Goal: Task Accomplishment & Management: Use online tool/utility

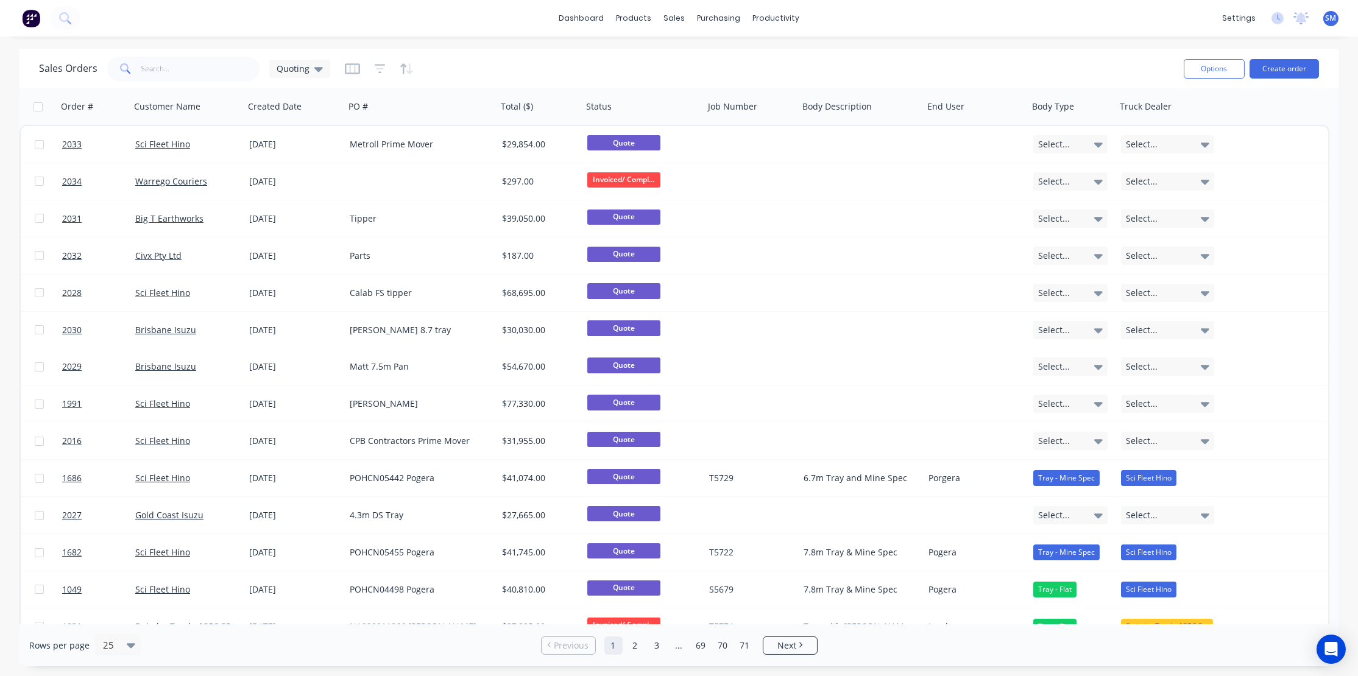
click at [248, 23] on div "dashboard products sales purchasing productivity dashboard products Product Cat…" at bounding box center [679, 18] width 1358 height 37
click at [714, 53] on div "Sales Orders" at bounding box center [720, 58] width 50 height 11
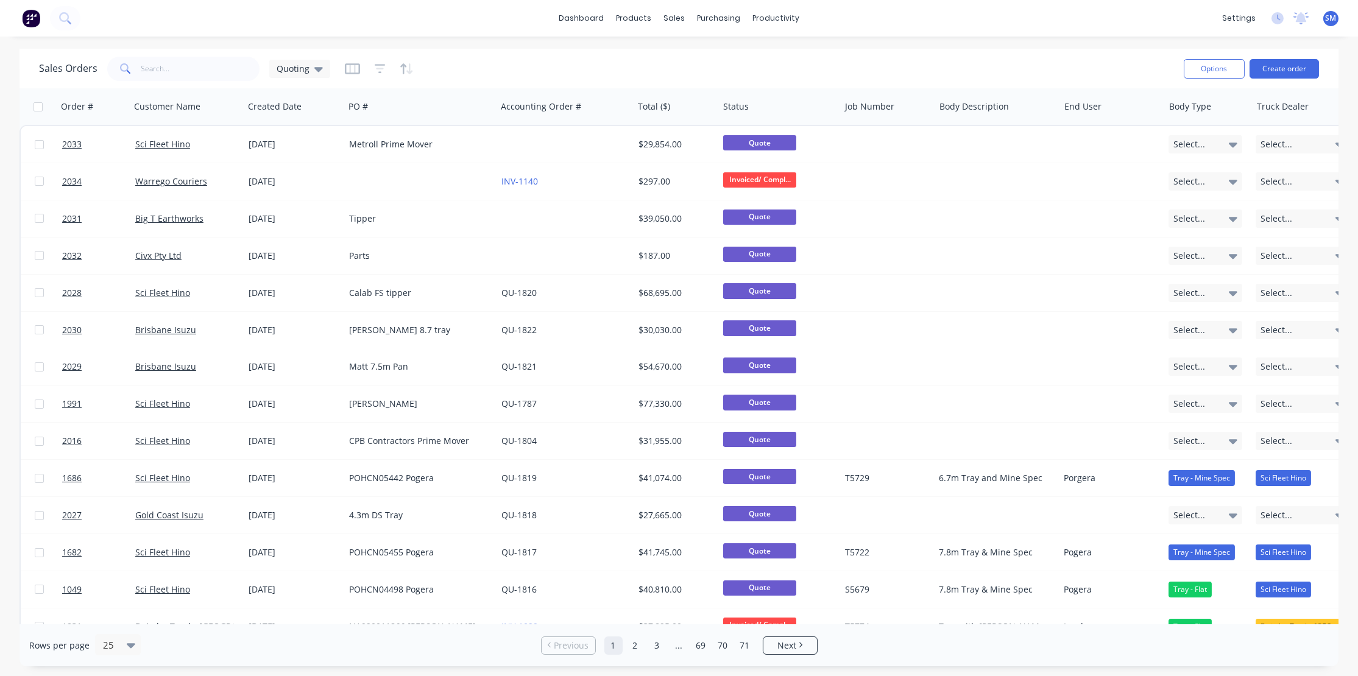
click at [495, 66] on div "Sales Orders Quoting" at bounding box center [606, 69] width 1135 height 30
click at [756, 61] on div "Sales Orders Quoting" at bounding box center [606, 69] width 1135 height 30
drag, startPoint x: 554, startPoint y: 66, endPoint x: 627, endPoint y: 42, distance: 76.5
click at [556, 66] on div "Sales Orders Quoting" at bounding box center [606, 69] width 1135 height 30
click at [717, 58] on div "Sales Orders" at bounding box center [720, 58] width 50 height 11
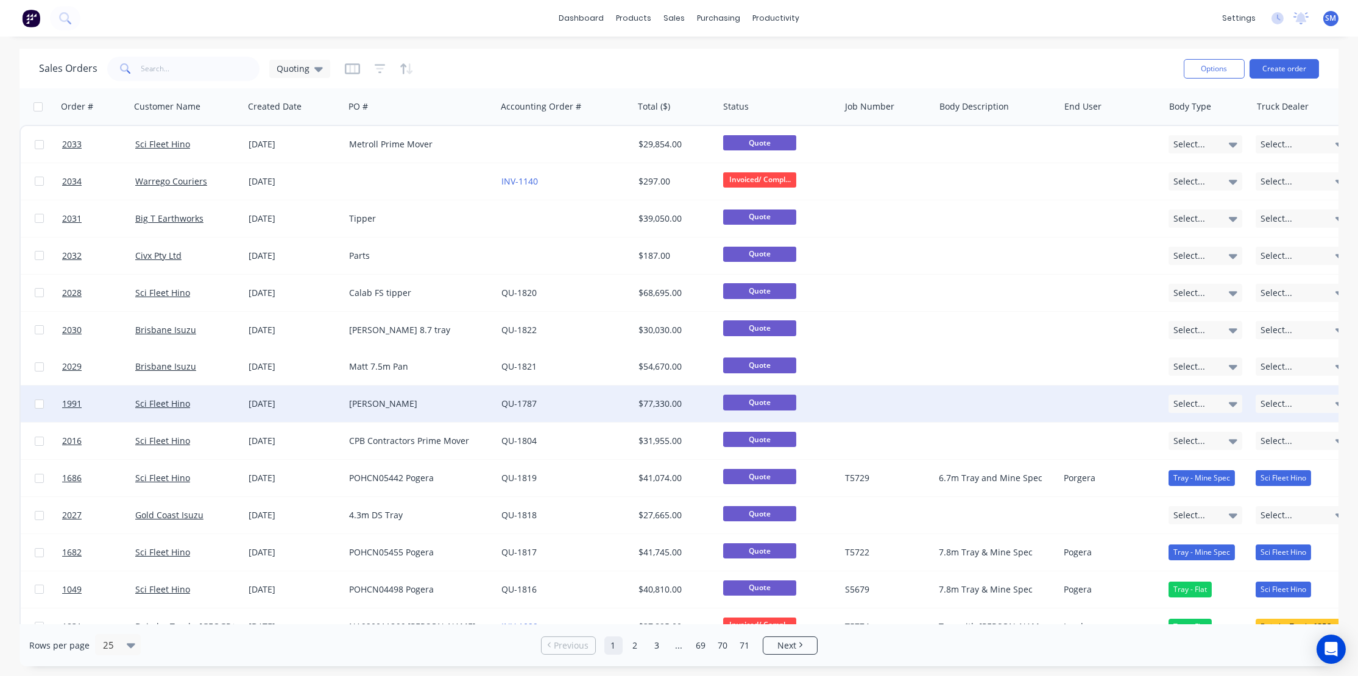
click at [366, 400] on div "[PERSON_NAME]" at bounding box center [416, 404] width 135 height 12
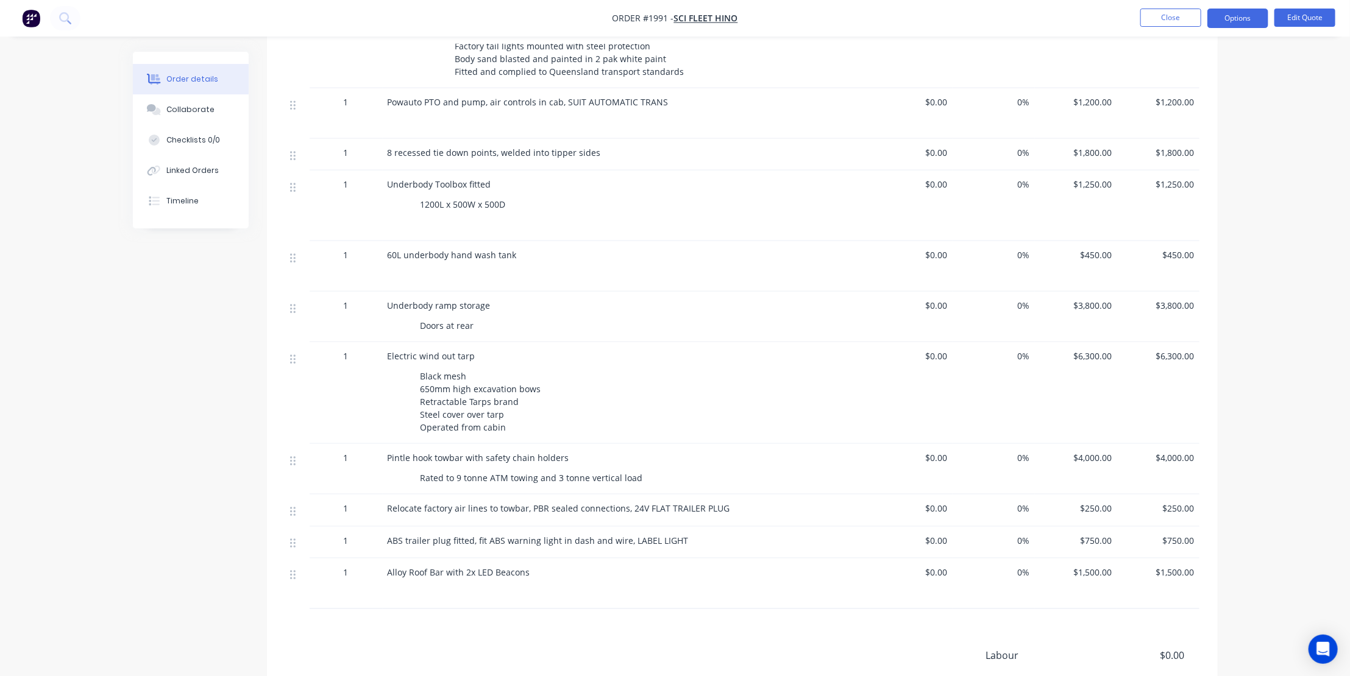
scroll to position [830, 0]
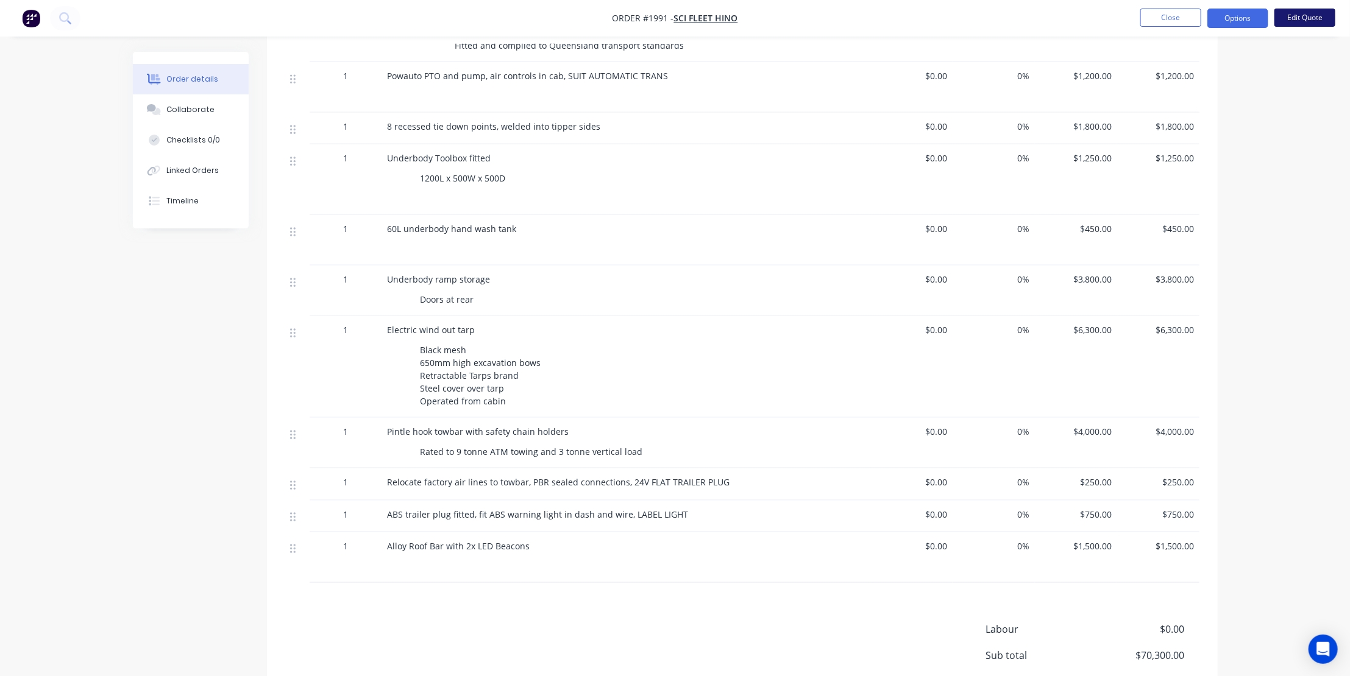
click at [1304, 18] on button "Edit Quote" at bounding box center [1304, 18] width 61 height 18
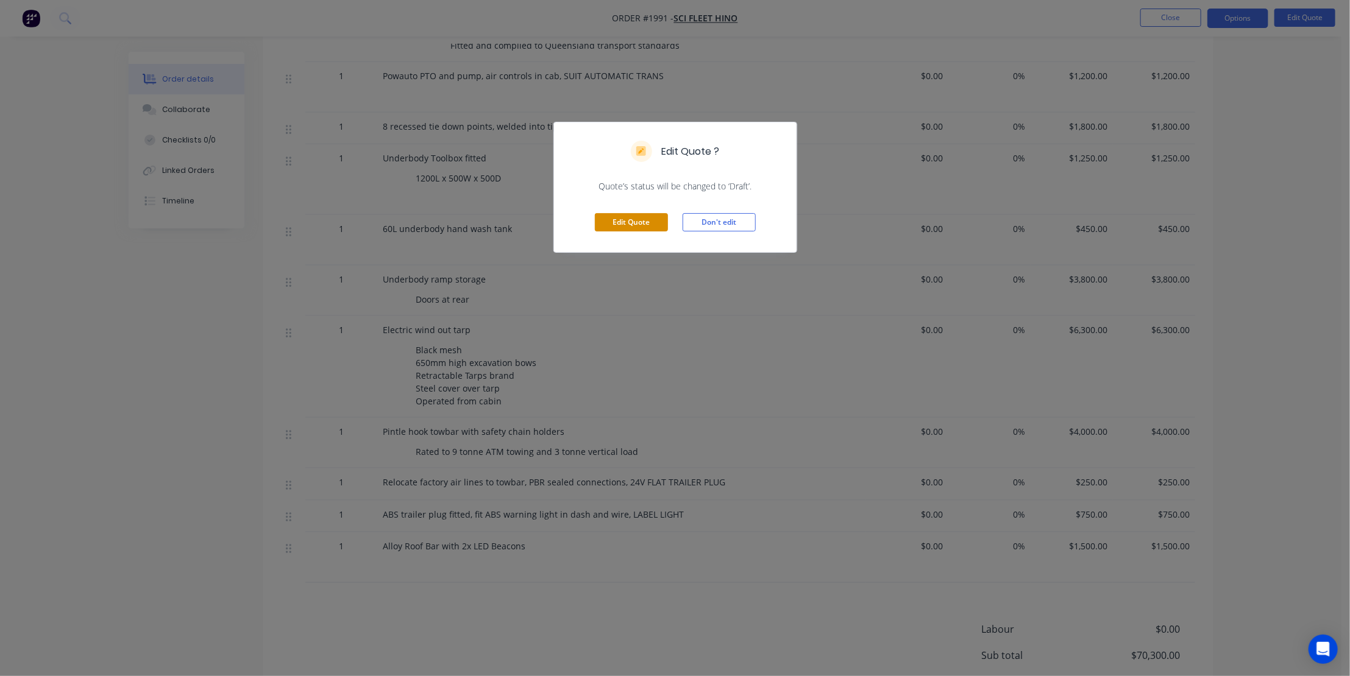
click at [627, 221] on button "Edit Quote" at bounding box center [631, 222] width 73 height 18
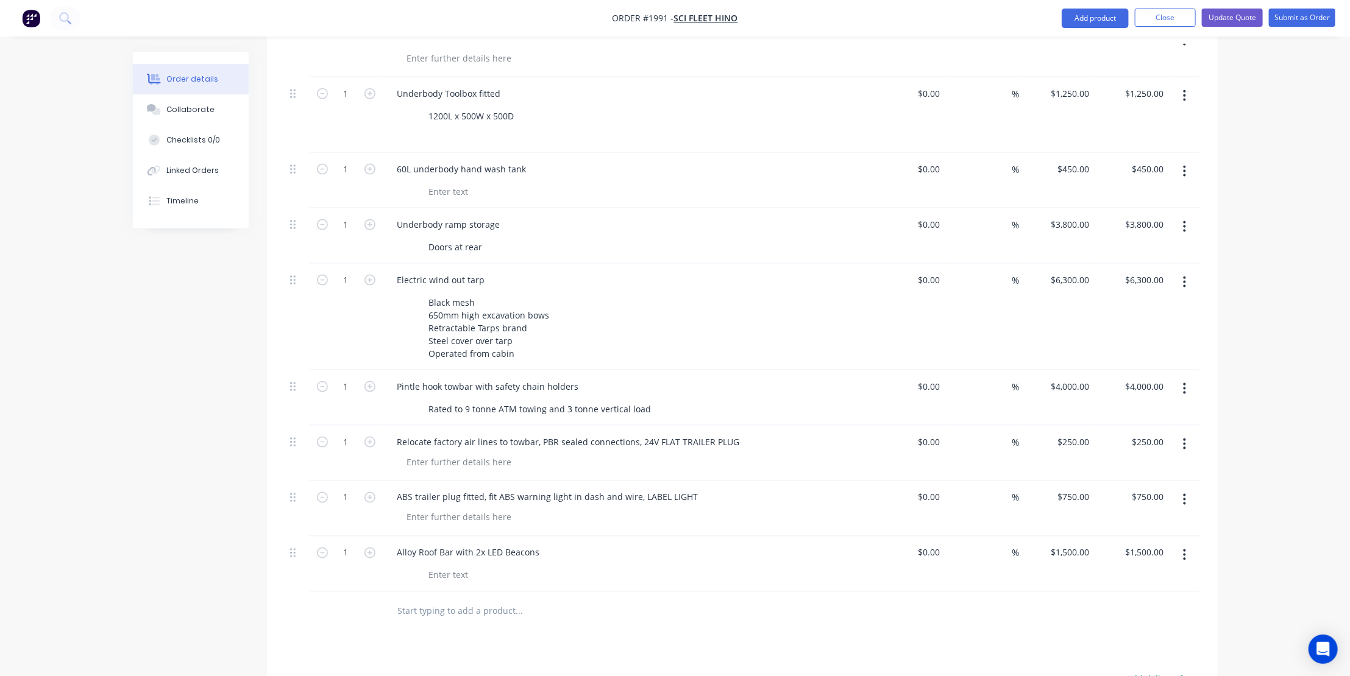
scroll to position [1108, 0]
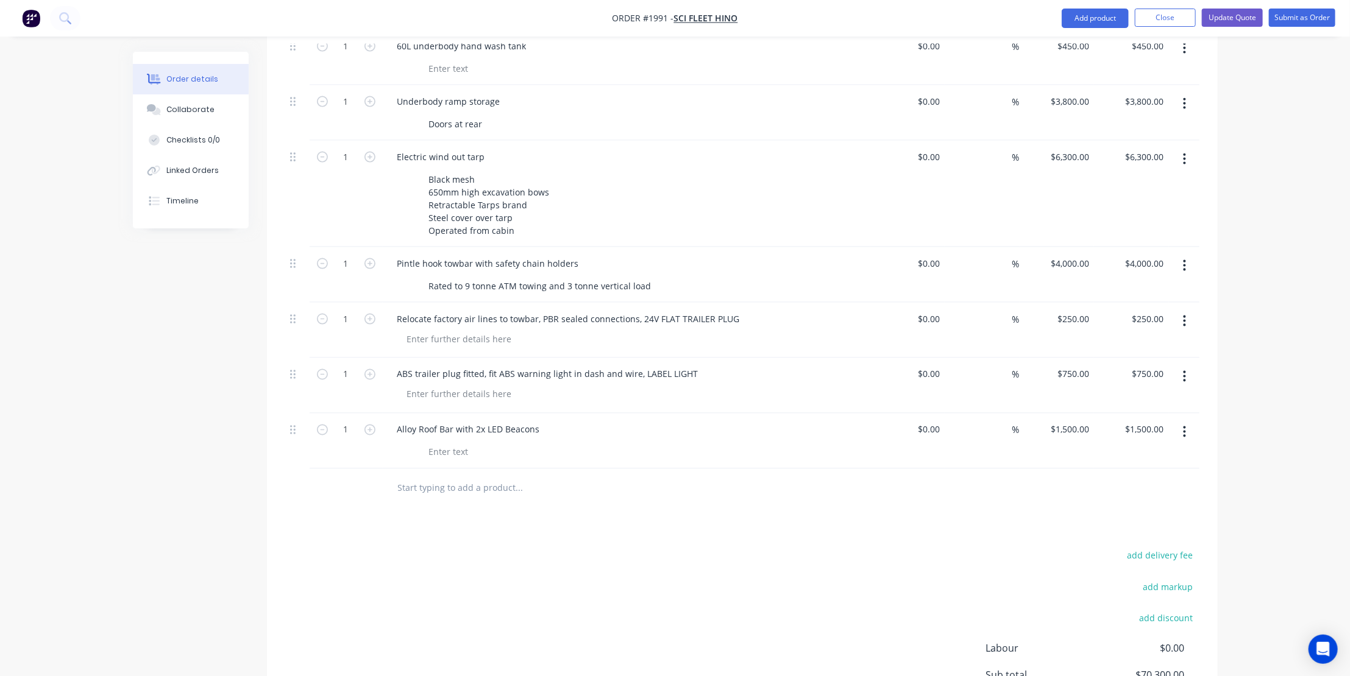
click at [420, 476] on input "text" at bounding box center [519, 488] width 244 height 24
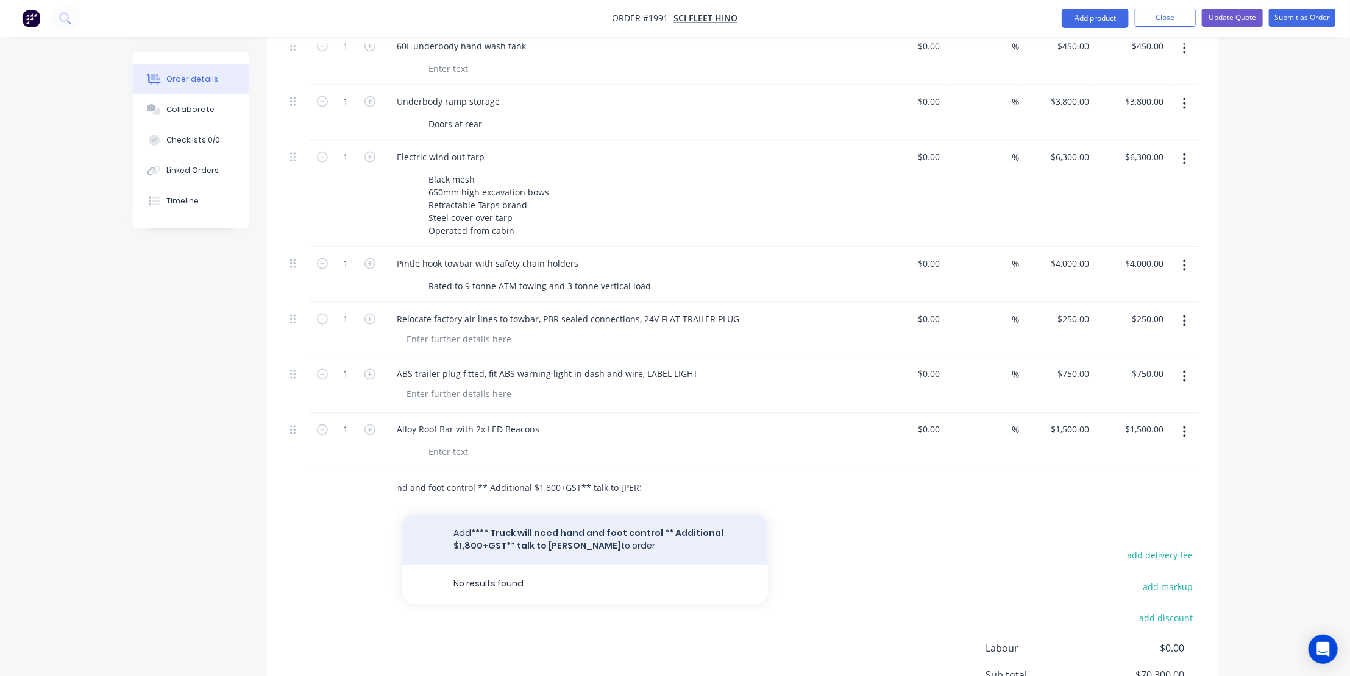
type input "**** Truck will need hand and foot control ** Additional $1,800+GST** talk to […"
click at [554, 515] on button "Add **** Truck will need hand and foot control ** Additional $1,800+GST** talk …" at bounding box center [585, 540] width 366 height 50
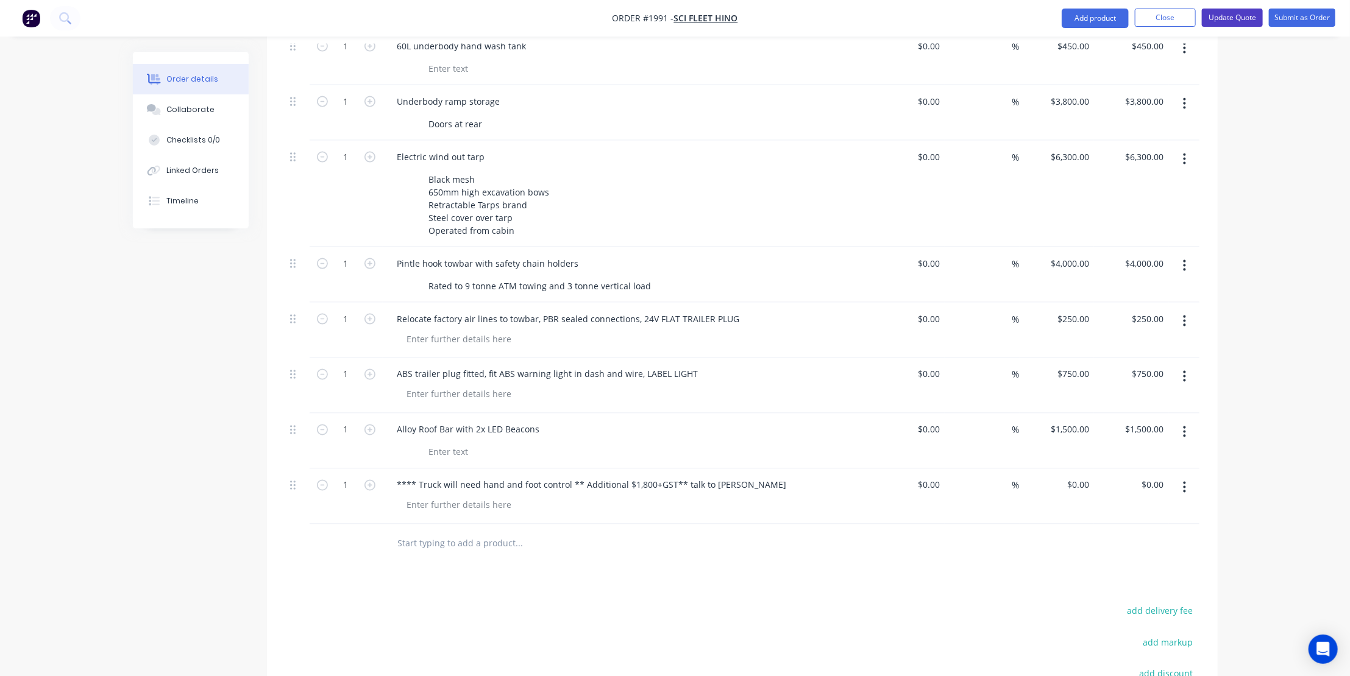
click at [1247, 15] on button "Update Quote" at bounding box center [1232, 18] width 61 height 18
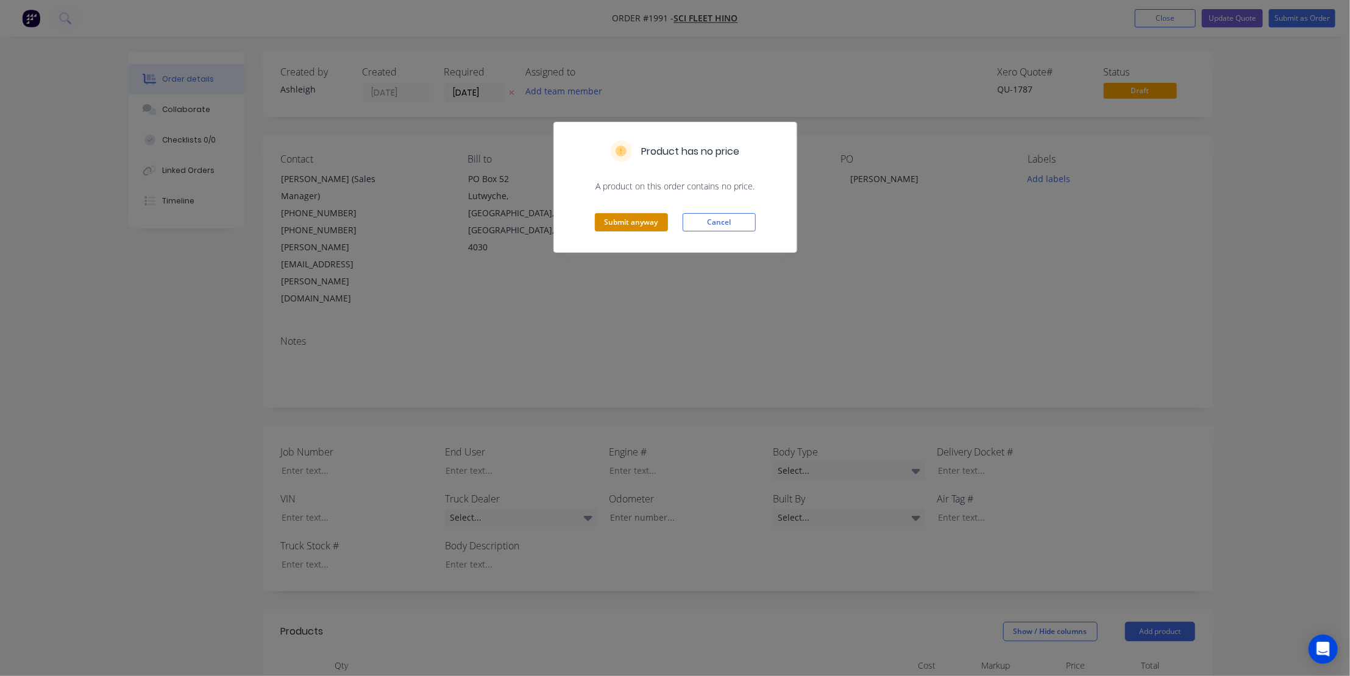
click at [631, 219] on button "Submit anyway" at bounding box center [631, 222] width 73 height 18
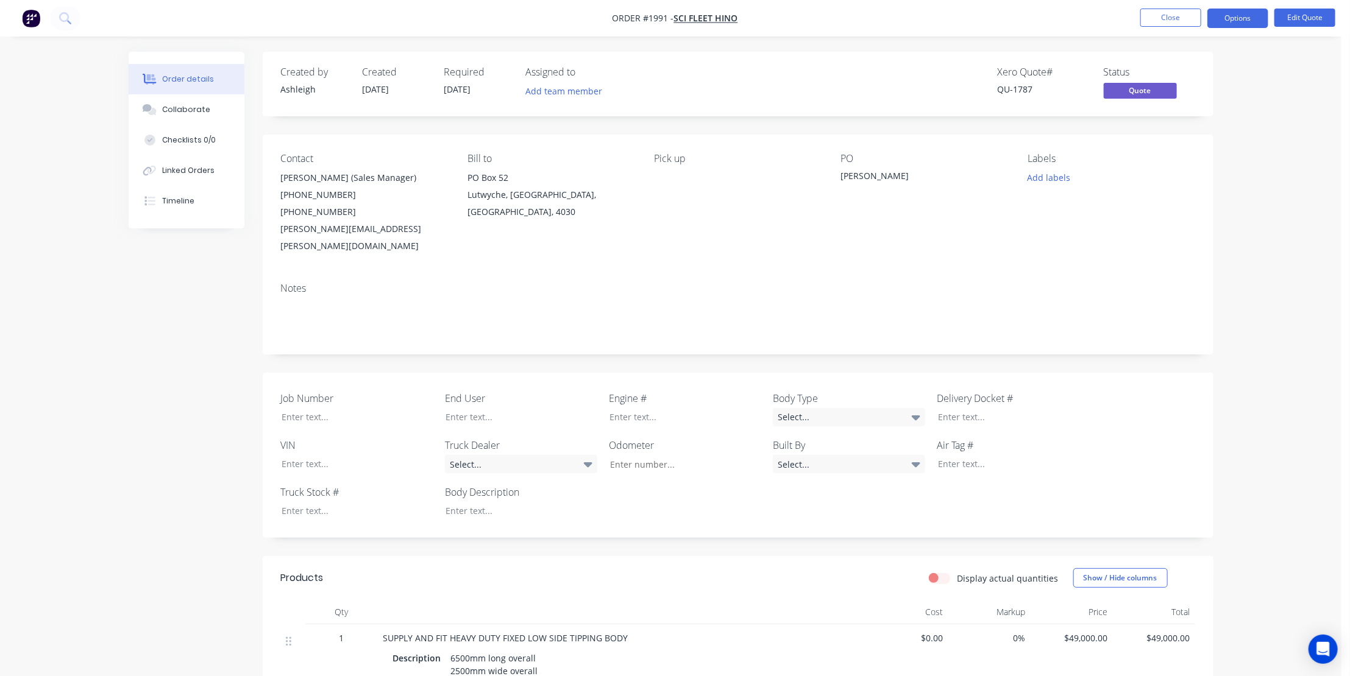
click at [1169, 18] on button "Close" at bounding box center [1170, 18] width 61 height 18
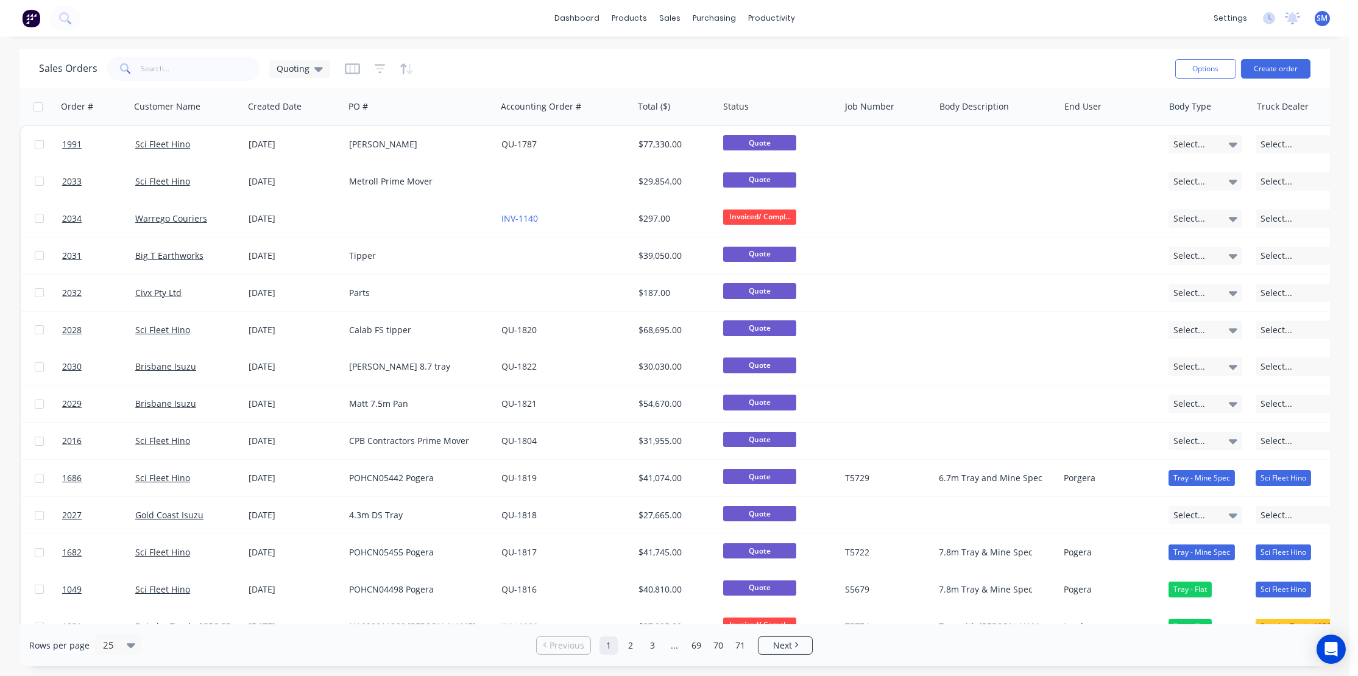
click at [830, 69] on div "Sales Orders Quoting" at bounding box center [602, 69] width 1127 height 30
click at [970, 26] on div "dashboard products sales purchasing productivity dashboard products Product Cat…" at bounding box center [675, 18] width 1350 height 37
click at [508, 69] on div "Sales Orders Quoting" at bounding box center [602, 69] width 1127 height 30
click at [479, 61] on div "Sales Orders Quoting" at bounding box center [602, 69] width 1127 height 30
